Goal: Consume media (video, audio)

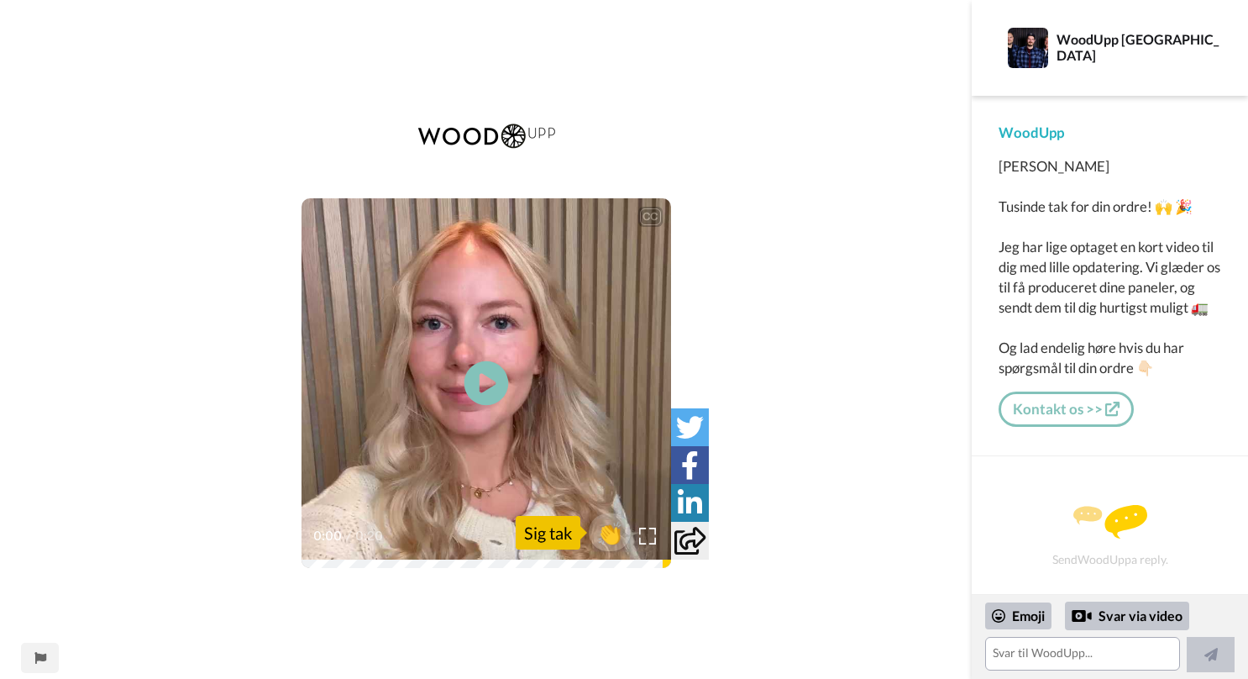
click at [491, 375] on icon at bounding box center [486, 383] width 45 height 45
click at [608, 536] on span "👏" at bounding box center [609, 533] width 53 height 34
click at [486, 377] on icon "Play/Pause" at bounding box center [486, 383] width 45 height 80
